Goal: Information Seeking & Learning: Learn about a topic

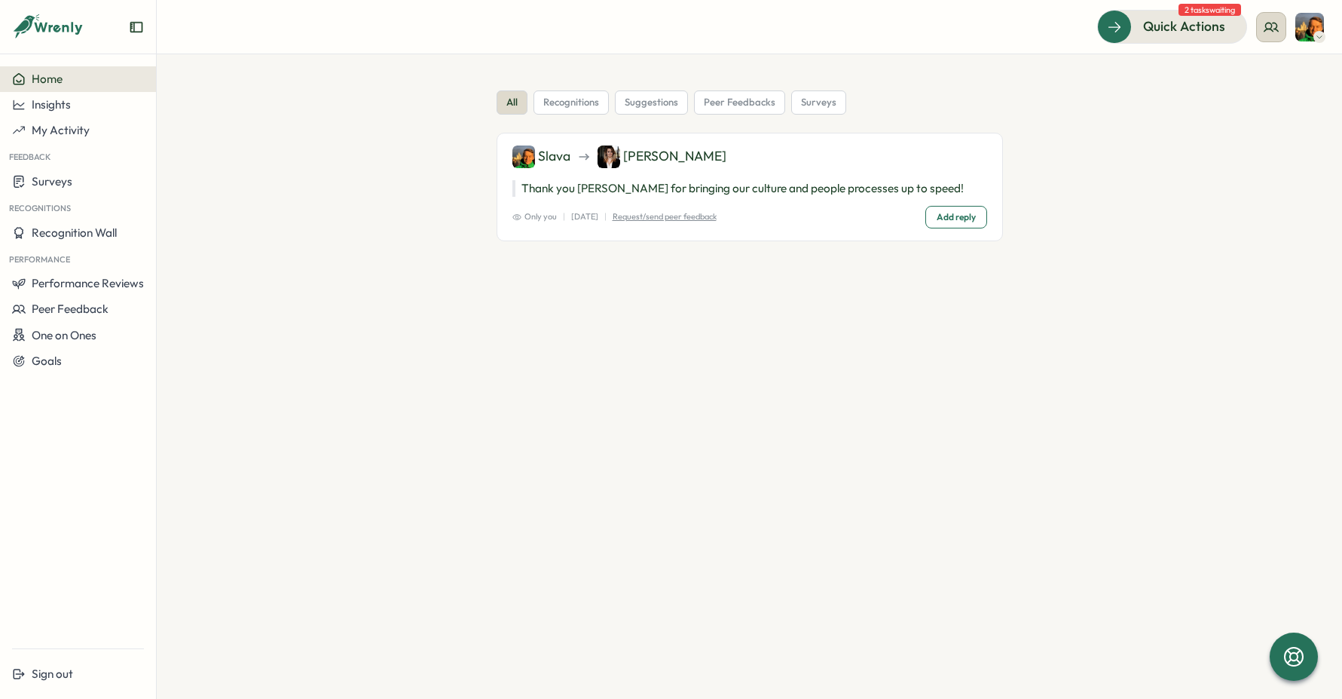
click at [1271, 32] on icon at bounding box center [1271, 27] width 15 height 15
click at [971, 35] on div "Quick Actions 2 tasks waiting" at bounding box center [749, 26] width 1149 height 33
click at [1165, 30] on span "Quick Actions" at bounding box center [1163, 27] width 82 height 20
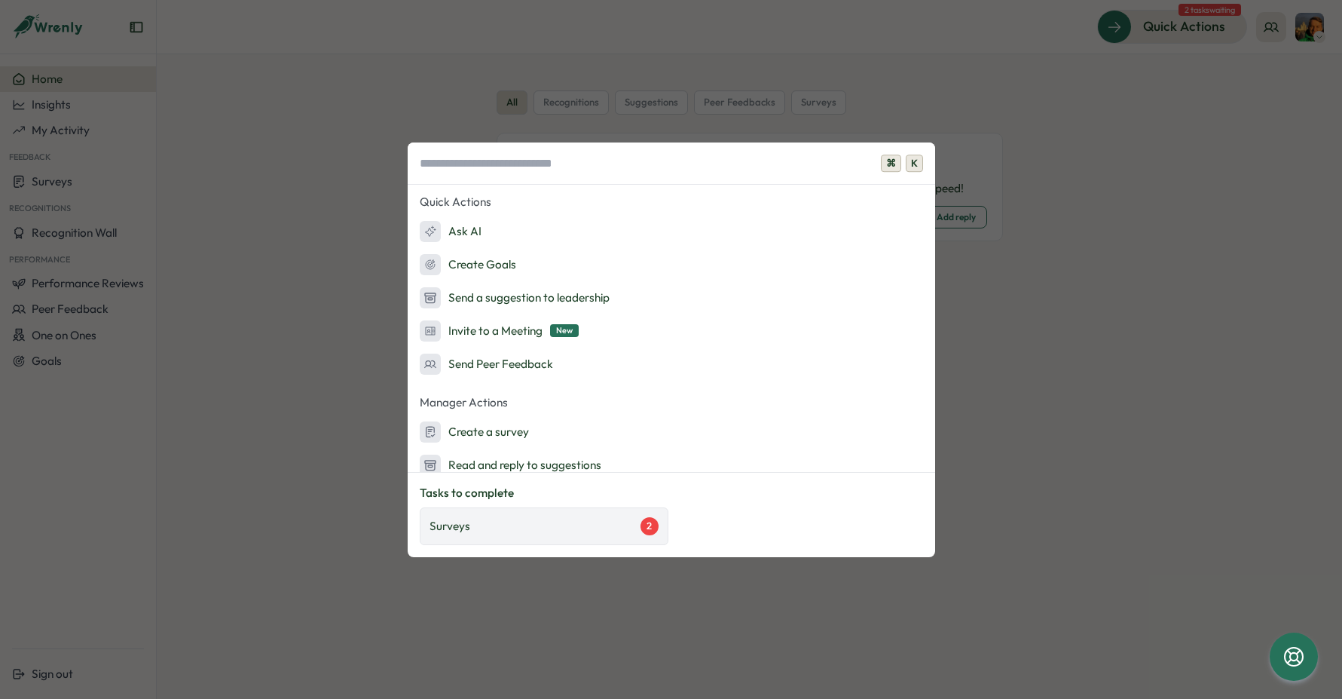
click at [485, 518] on div "Surveys 2" at bounding box center [544, 526] width 229 height 18
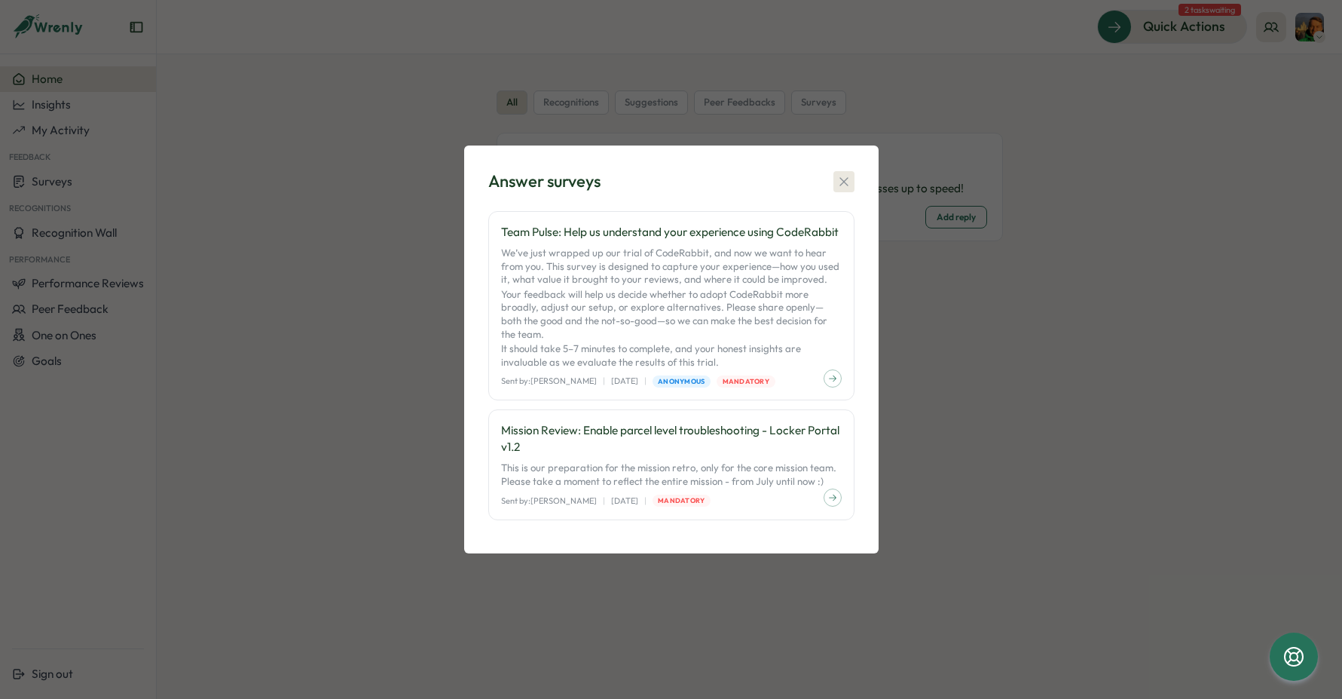
click at [843, 185] on icon "button" at bounding box center [844, 181] width 8 height 8
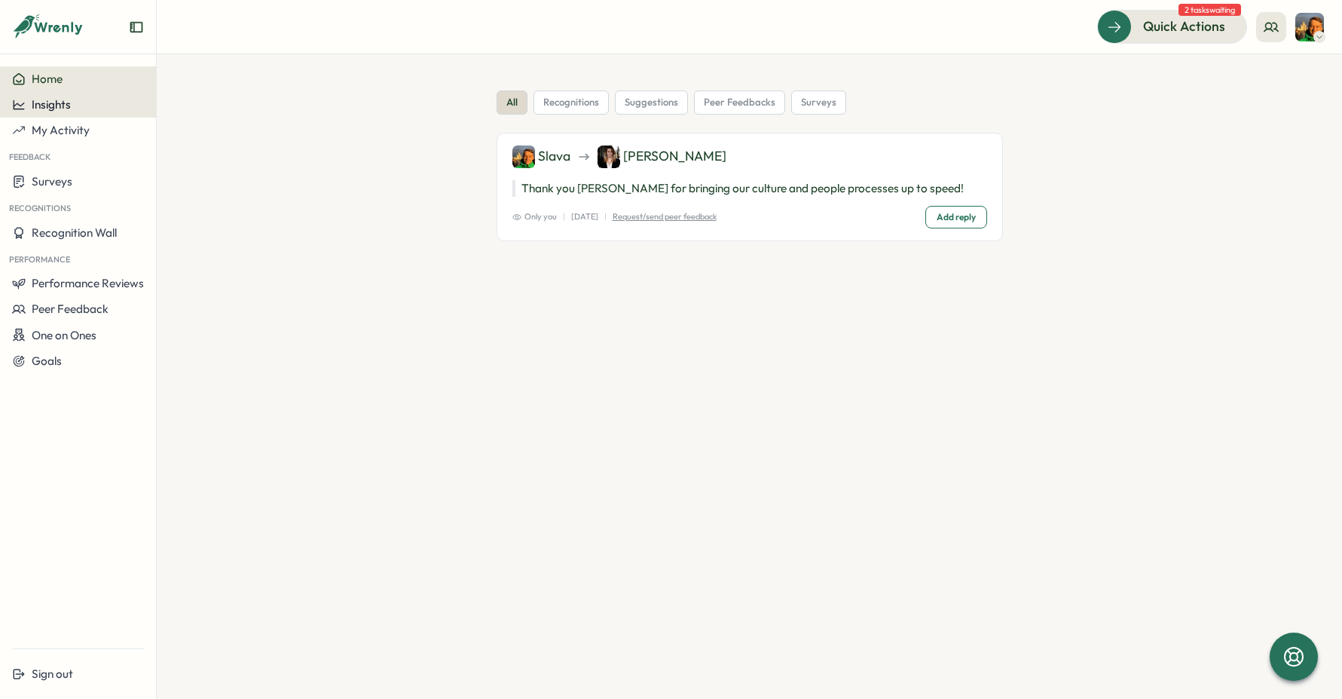
click at [61, 115] on button "Insights" at bounding box center [78, 105] width 156 height 26
click at [175, 84] on div "Surveys" at bounding box center [213, 76] width 119 height 29
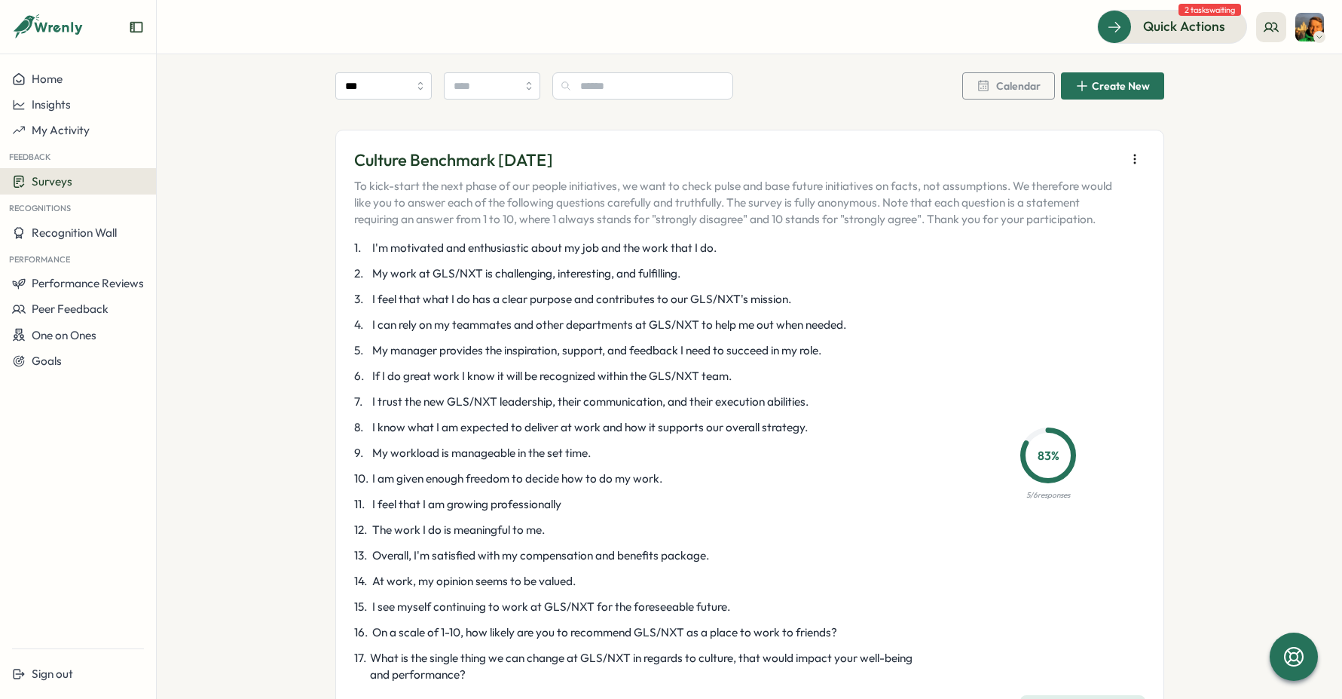
scroll to position [659, 0]
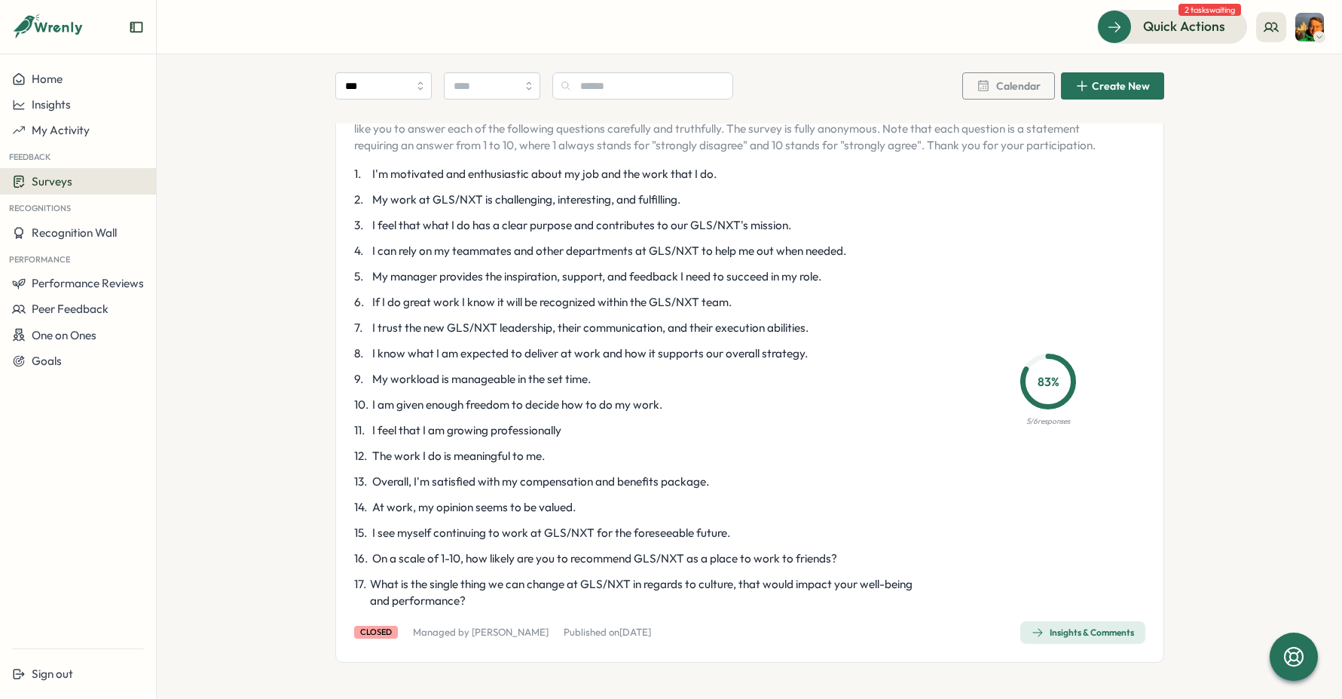
click at [1089, 630] on div "Insights & Comments" at bounding box center [1083, 632] width 103 height 12
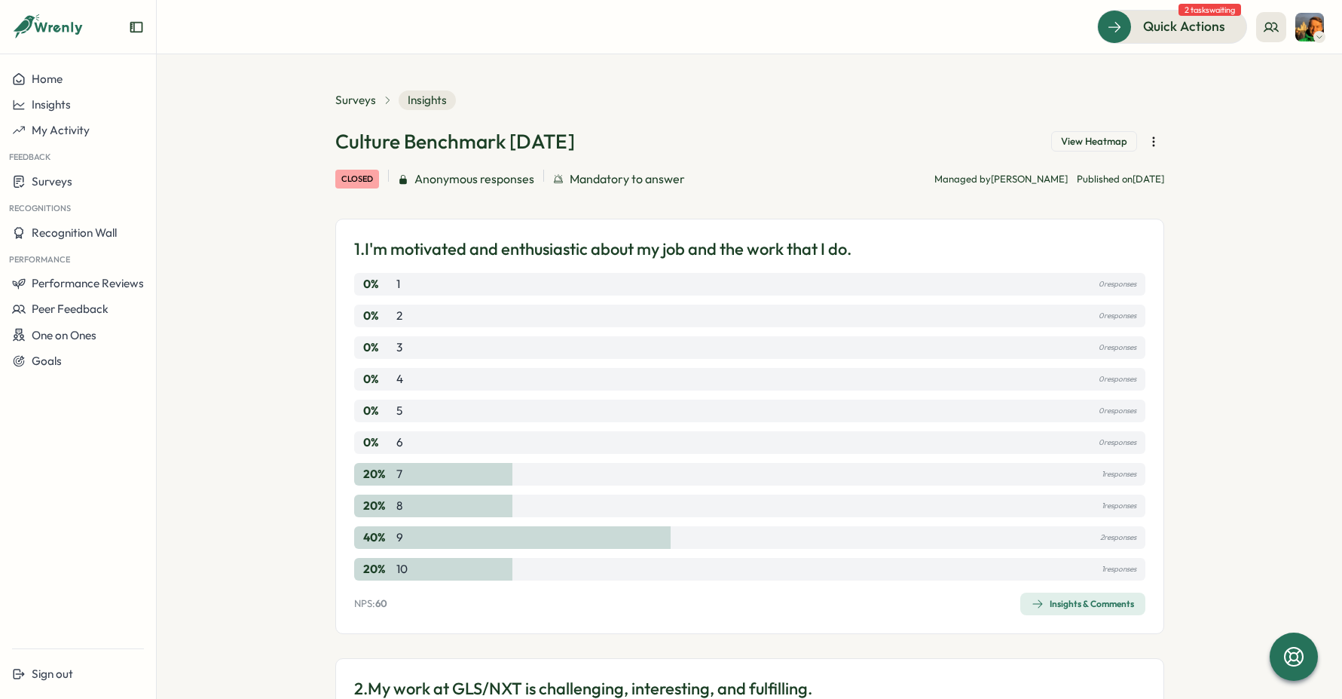
drag, startPoint x: 547, startPoint y: 145, endPoint x: 586, endPoint y: 145, distance: 39.2
click at [575, 145] on h1 "Culture Benchmark [DATE]" at bounding box center [455, 141] width 240 height 26
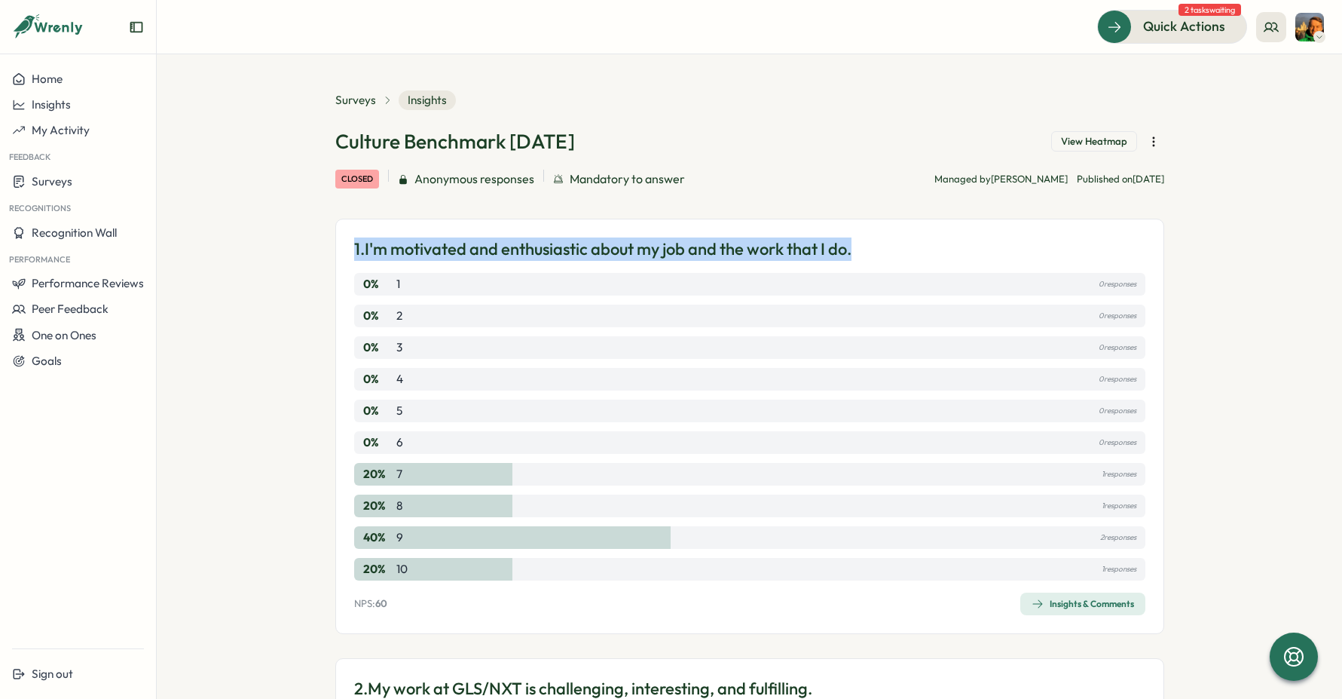
drag, startPoint x: 344, startPoint y: 245, endPoint x: 868, endPoint y: 246, distance: 523.8
click at [868, 246] on div "1. I'm motivated and enthusiastic about my job and the work that I do. 0 % 1 0 …" at bounding box center [749, 426] width 829 height 415
click at [868, 246] on div "1. I'm motivated and enthusiastic about my job and the work that I do." at bounding box center [749, 248] width 791 height 23
drag, startPoint x: 370, startPoint y: 227, endPoint x: 865, endPoint y: 268, distance: 496.9
click at [865, 268] on div "1. I'm motivated and enthusiastic about my job and the work that I do. 0 % 1 0 …" at bounding box center [749, 426] width 829 height 415
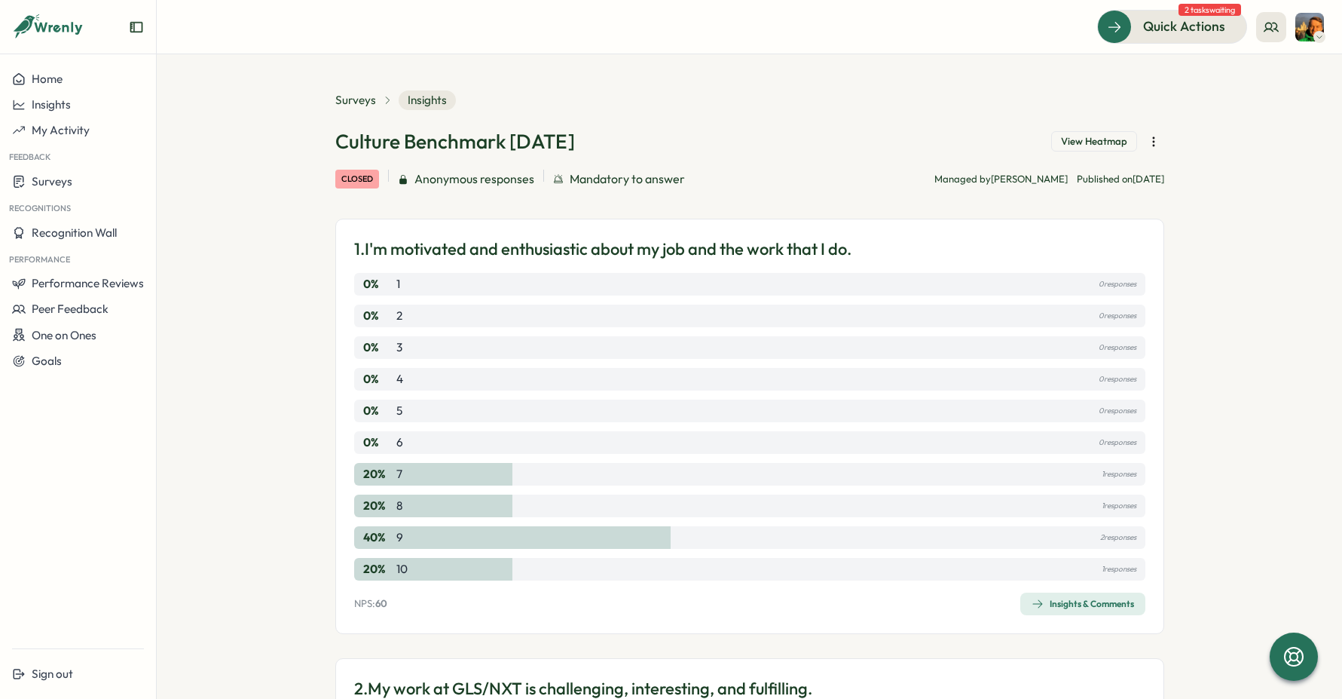
click at [285, 229] on section "Surveys Insights Culture Benchmark [DATE] View Heatmap closed Anonymous respons…" at bounding box center [750, 376] width 1186 height 644
click at [754, 102] on div "Surveys Insights" at bounding box center [749, 100] width 829 height 20
click at [737, 108] on div "Surveys Insights" at bounding box center [749, 100] width 829 height 20
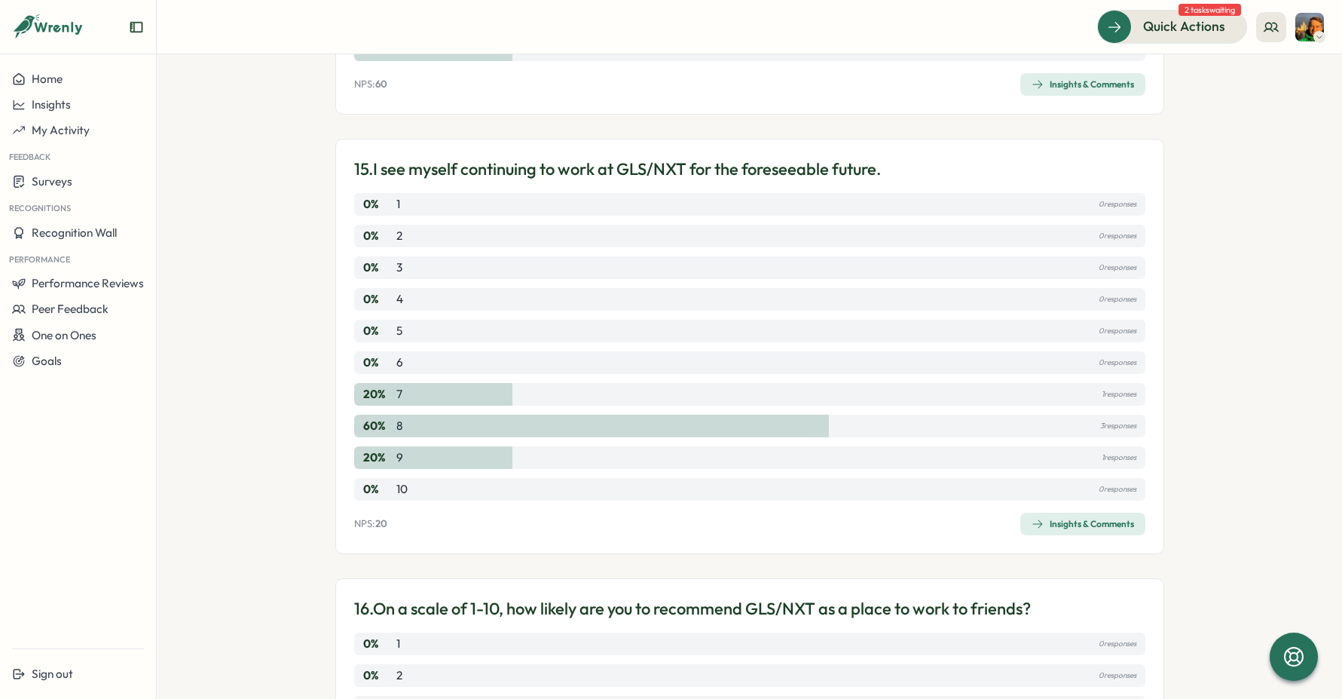
scroll to position [6763, 0]
